Goal: Task Accomplishment & Management: Use online tool/utility

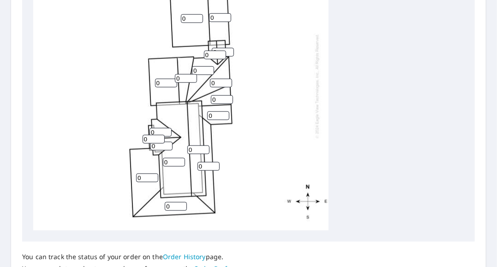
scroll to position [387, 0]
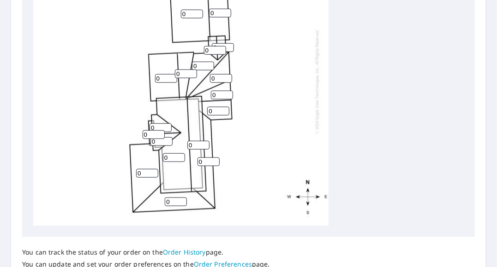
click at [143, 170] on input "0" at bounding box center [147, 173] width 22 height 9
type input "02"
click at [174, 200] on input "0" at bounding box center [176, 202] width 22 height 9
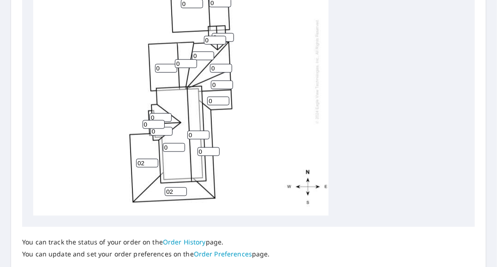
scroll to position [398, 0]
type input "02"
click at [204, 150] on input "0" at bounding box center [208, 151] width 22 height 9
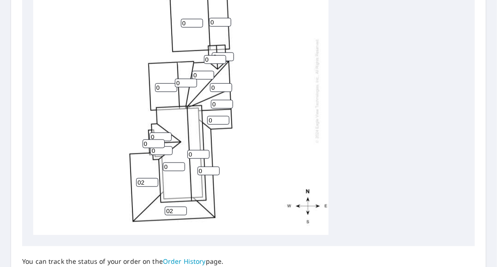
scroll to position [387, 0]
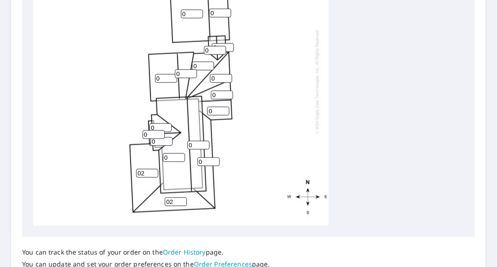
click at [174, 162] on input "0" at bounding box center [174, 158] width 22 height 9
type input "020"
click at [198, 146] on input "0" at bounding box center [198, 145] width 22 height 9
type input "010"
click at [170, 156] on input "020" at bounding box center [174, 158] width 22 height 9
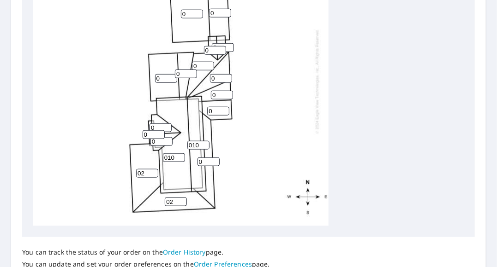
type input "010"
click at [159, 126] on input "0" at bounding box center [160, 128] width 22 height 9
type input "010"
click at [161, 141] on input "0" at bounding box center [161, 141] width 22 height 9
type input "010"
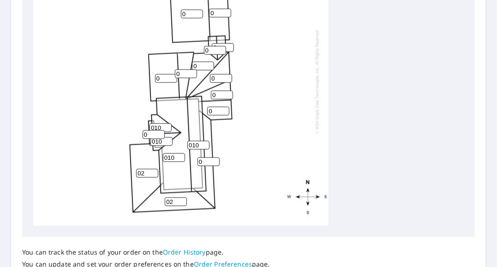
click at [150, 134] on input "0" at bounding box center [154, 135] width 22 height 9
type input "02"
click at [208, 161] on input "0" at bounding box center [208, 162] width 22 height 9
type input "02"
click at [218, 110] on input "0" at bounding box center [218, 111] width 22 height 9
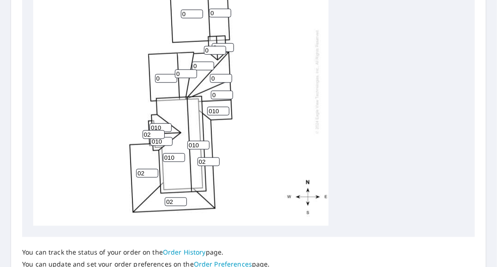
type input "010"
click at [220, 95] on input "0" at bounding box center [222, 95] width 22 height 9
type input "010"
click at [160, 77] on input "0" at bounding box center [166, 78] width 22 height 9
type input "010"
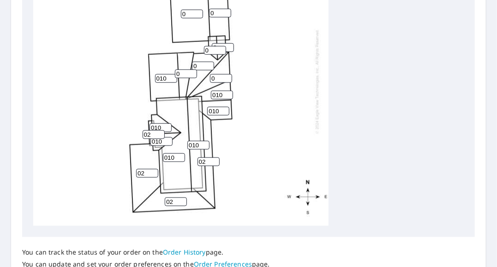
click at [180, 76] on input "0" at bounding box center [186, 74] width 22 height 9
type input "010"
click at [199, 65] on input "0" at bounding box center [203, 66] width 22 height 9
click at [198, 67] on input "0" at bounding box center [203, 66] width 22 height 9
type input "02"
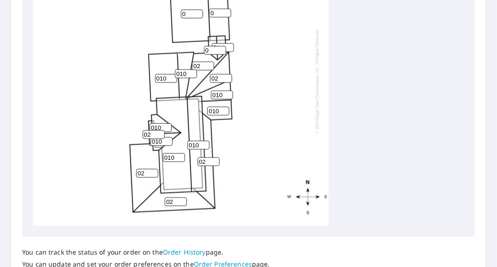
click at [218, 76] on input "02" at bounding box center [221, 78] width 22 height 9
type input "02"
click at [214, 49] on input "0" at bounding box center [215, 50] width 22 height 9
type input "02"
click at [229, 46] on input "1" at bounding box center [223, 47] width 22 height 9
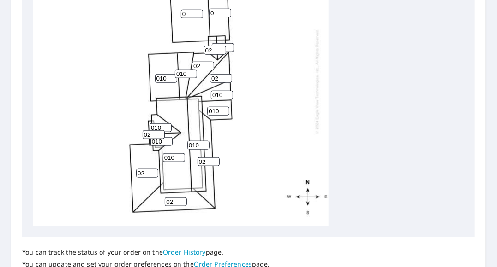
type input "2"
click at [229, 46] on input "2" at bounding box center [223, 47] width 22 height 9
click at [190, 14] on input "0" at bounding box center [192, 14] width 22 height 9
type input "010"
click at [216, 14] on input "0" at bounding box center [220, 13] width 22 height 9
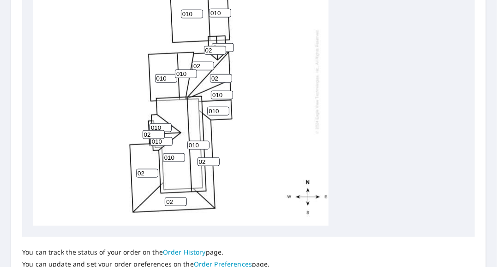
type input "010"
click at [310, 89] on div "010 010 02 010 010 02 010 02 02 02 010 010 010 010 010 2 02 02" at bounding box center [180, 82] width 295 height 290
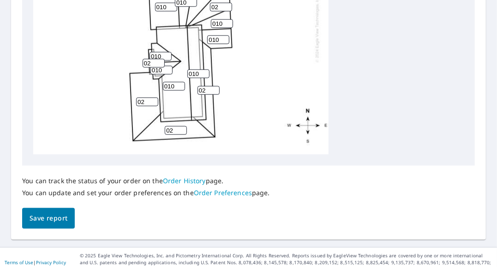
scroll to position [469, 0]
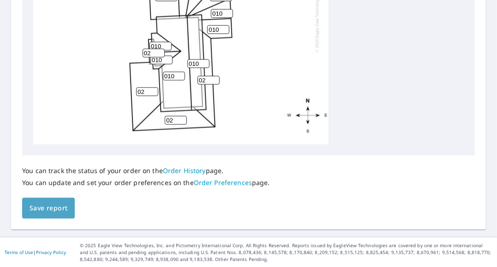
click at [58, 206] on span "Save report" at bounding box center [49, 209] width 38 height 12
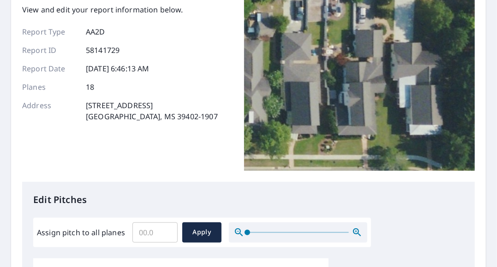
scroll to position [0, 0]
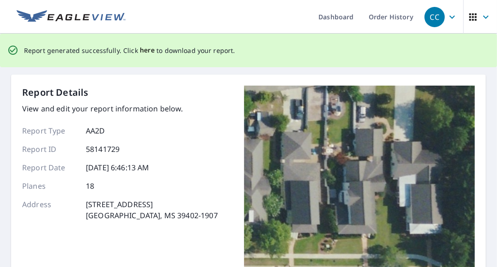
click at [149, 51] on span "here" at bounding box center [147, 51] width 15 height 12
